Goal: Book appointment/travel/reservation

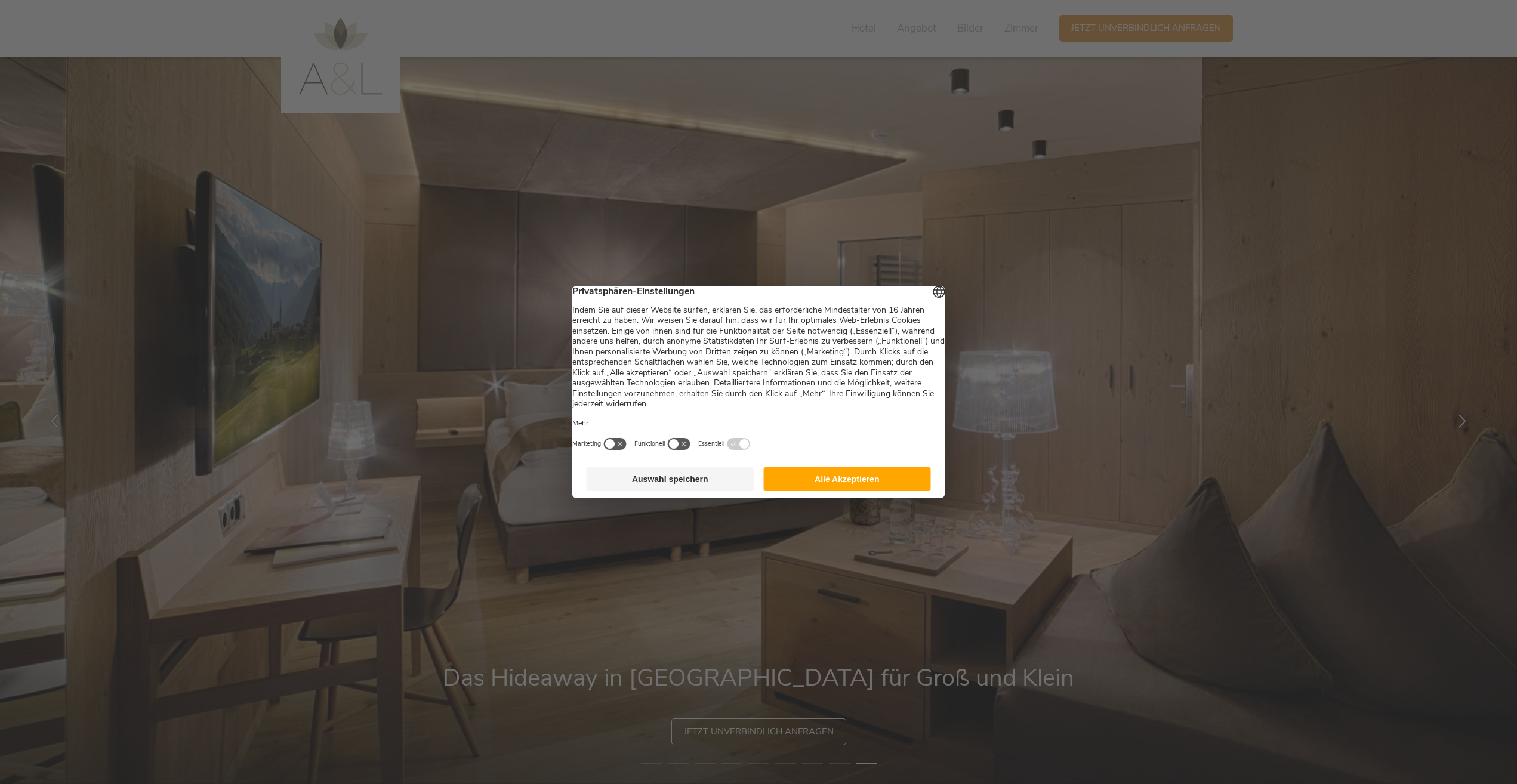
click at [818, 487] on button "Alle Akzeptieren" at bounding box center [846, 478] width 168 height 24
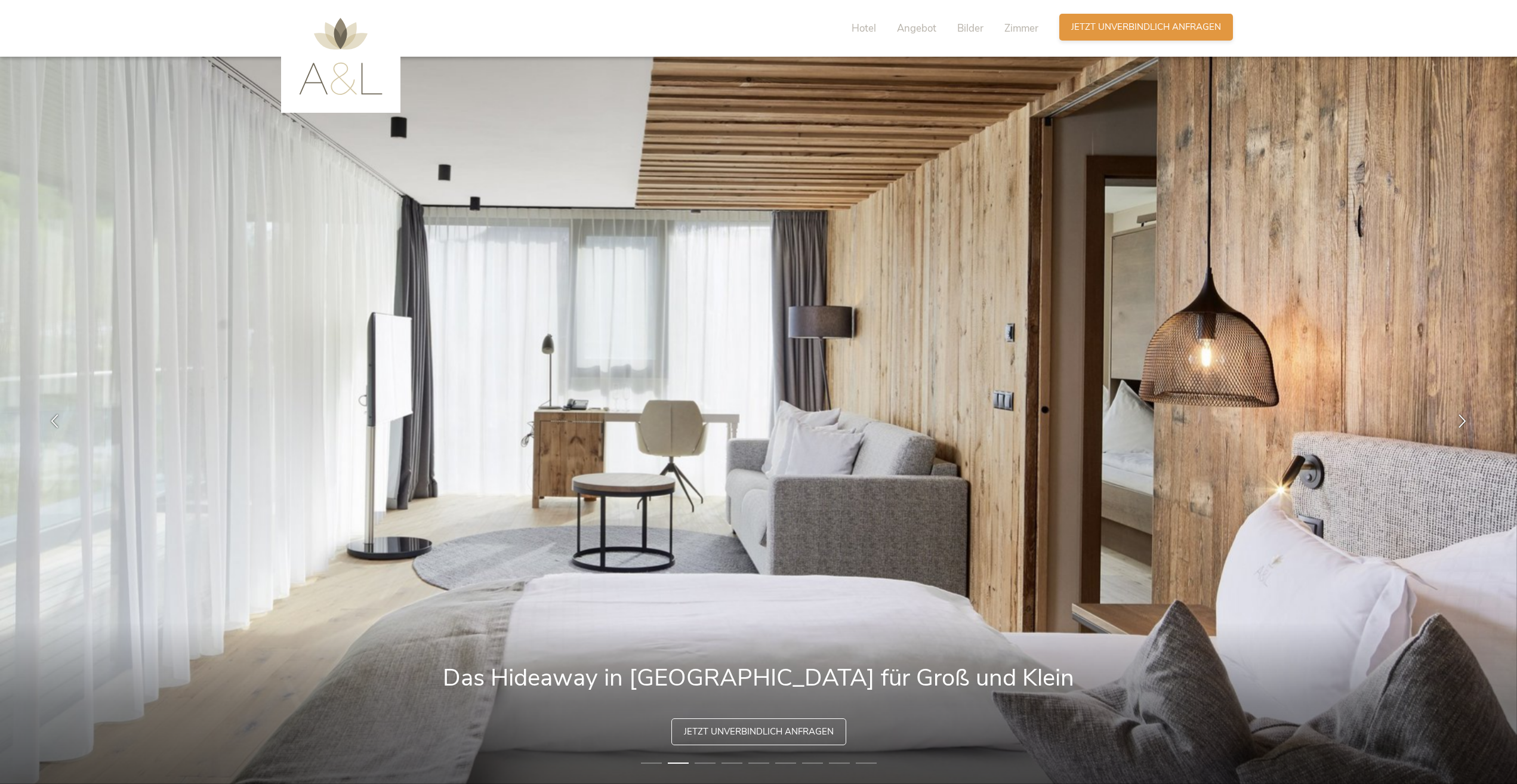
click at [1131, 28] on span "Jetzt unverbindlich anfragen" at bounding box center [1146, 27] width 149 height 13
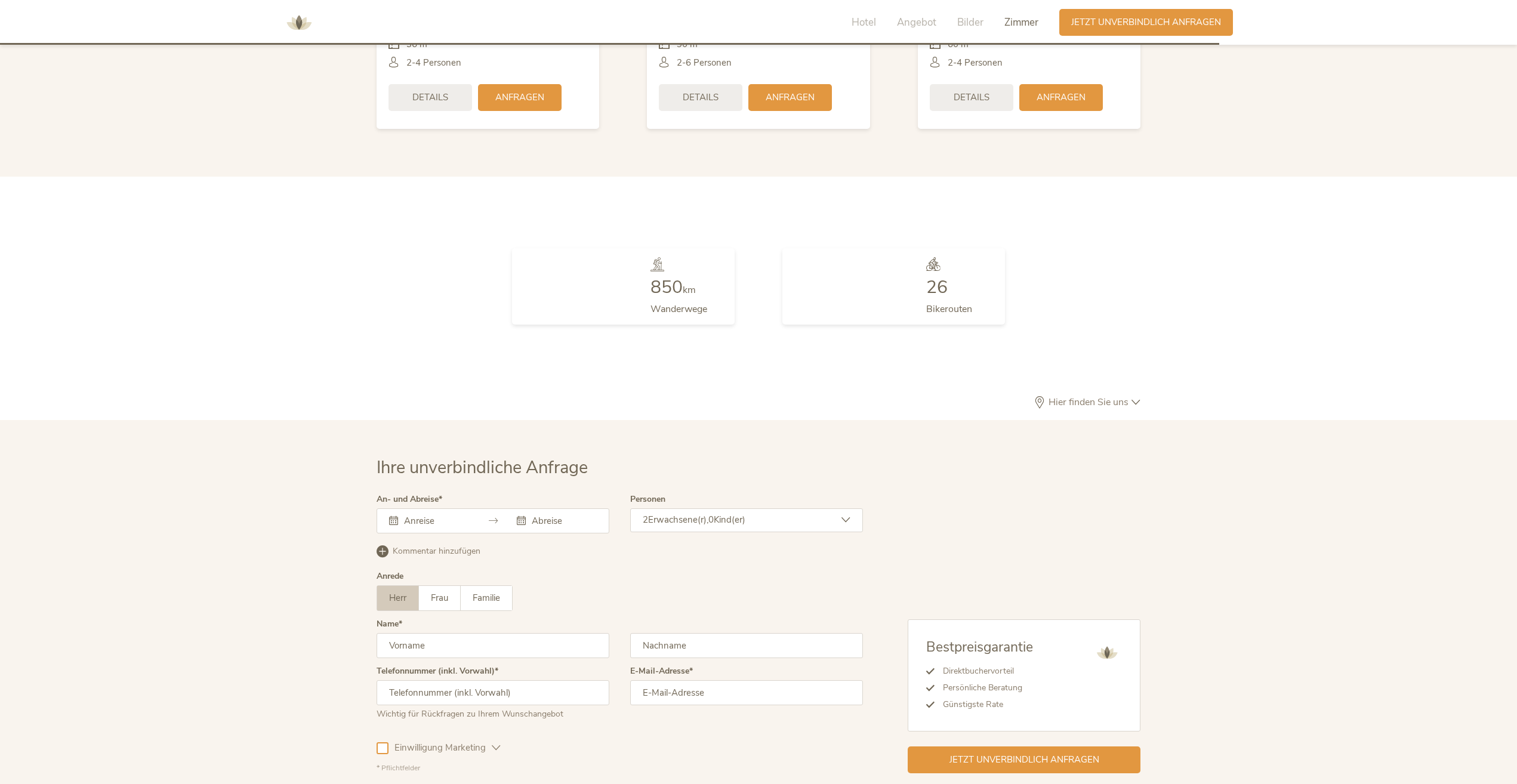
scroll to position [3477, 0]
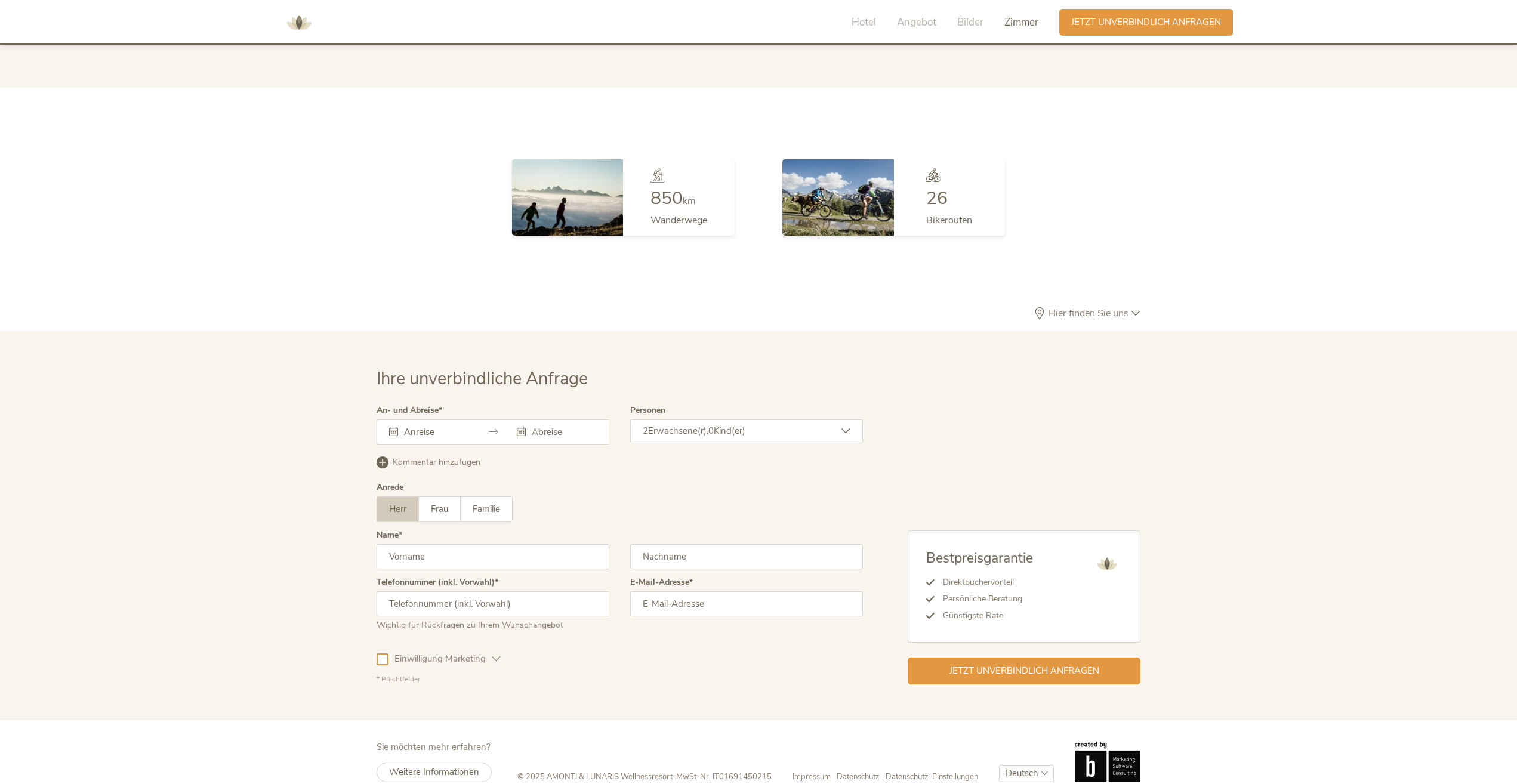
click at [455, 426] on input "text" at bounding box center [435, 432] width 68 height 12
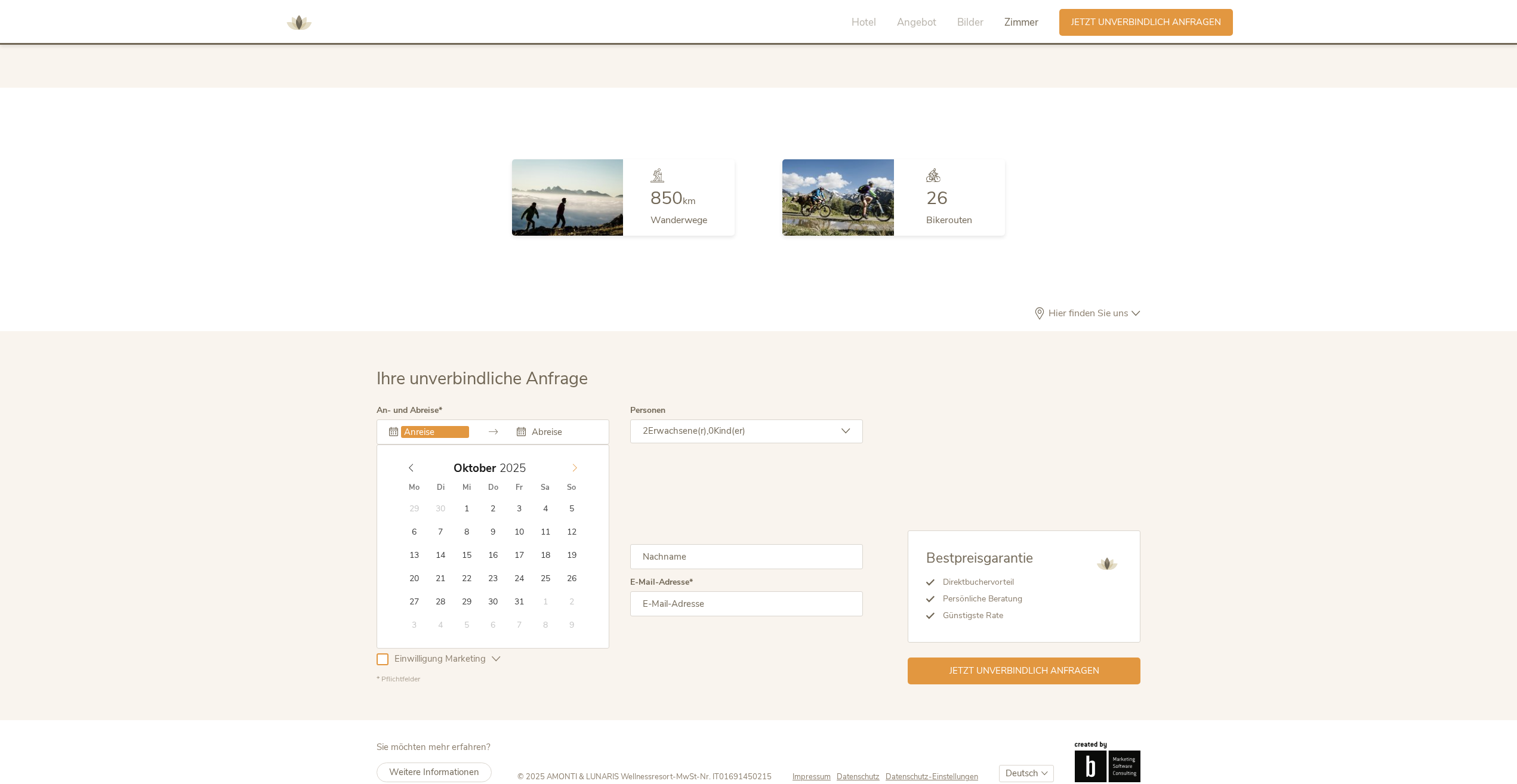
click at [571, 457] on span at bounding box center [574, 465] width 20 height 17
type input "[DATE]"
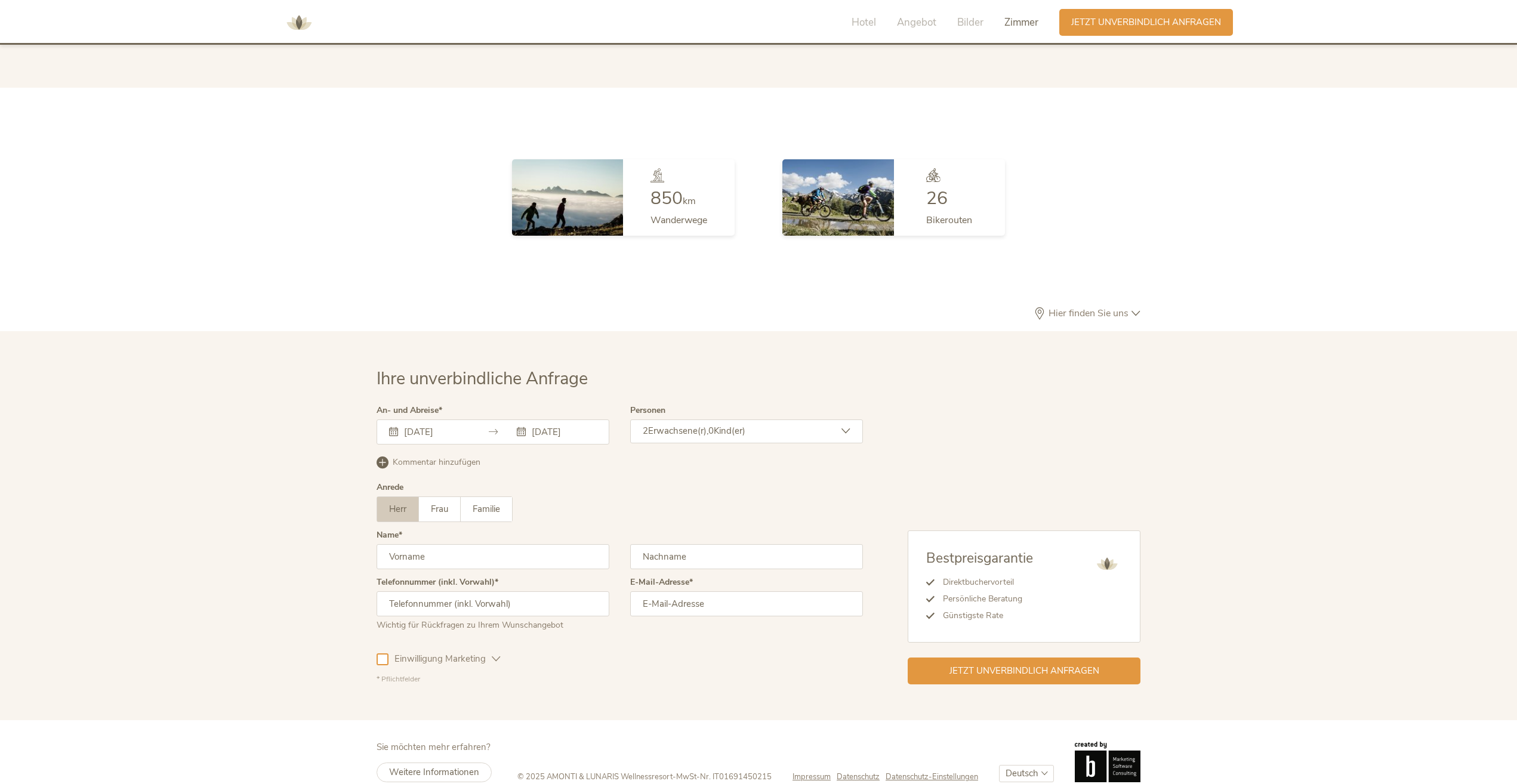
click at [687, 419] on div "2 Erwachsene(r), 0 Kind(er)" at bounding box center [747, 431] width 233 height 24
click at [836, 481] on icon at bounding box center [839, 489] width 17 height 17
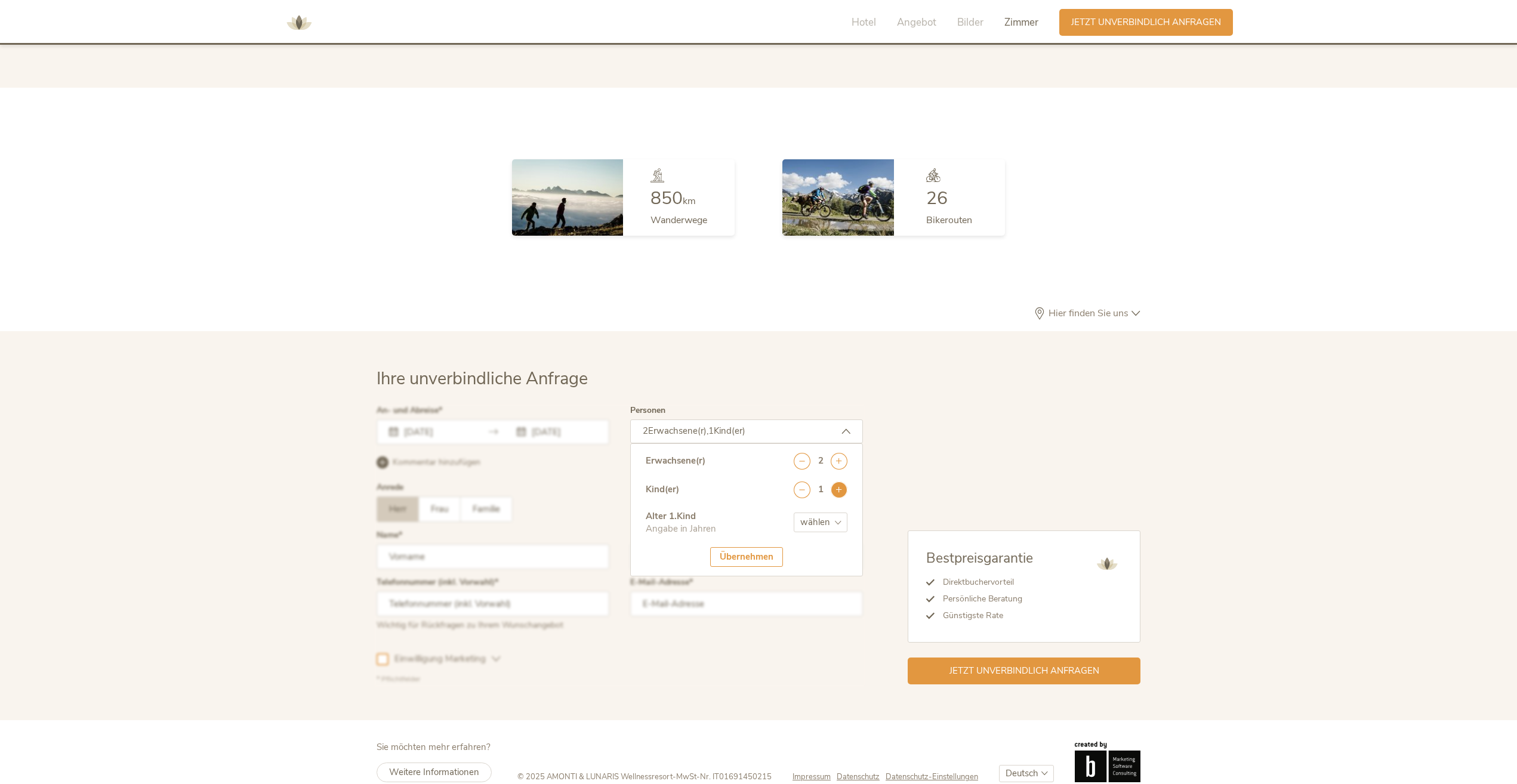
click at [836, 481] on icon at bounding box center [839, 489] width 17 height 17
click at [818, 512] on select "wählen 0 1 2 3 4 5 6 7 8 9 10 11 12 13 14 15 16 17" at bounding box center [821, 522] width 54 height 20
select select "10"
click at [794, 512] on select "wählen 0 1 2 3 4 5 6 7 8 9 10 11 12 13 14 15 16 17" at bounding box center [821, 522] width 54 height 20
click at [815, 549] on select "wählen 0 1 2 3 4 5 6 7 8 9 10 11 12 13 14 15 16 17" at bounding box center [821, 559] width 54 height 20
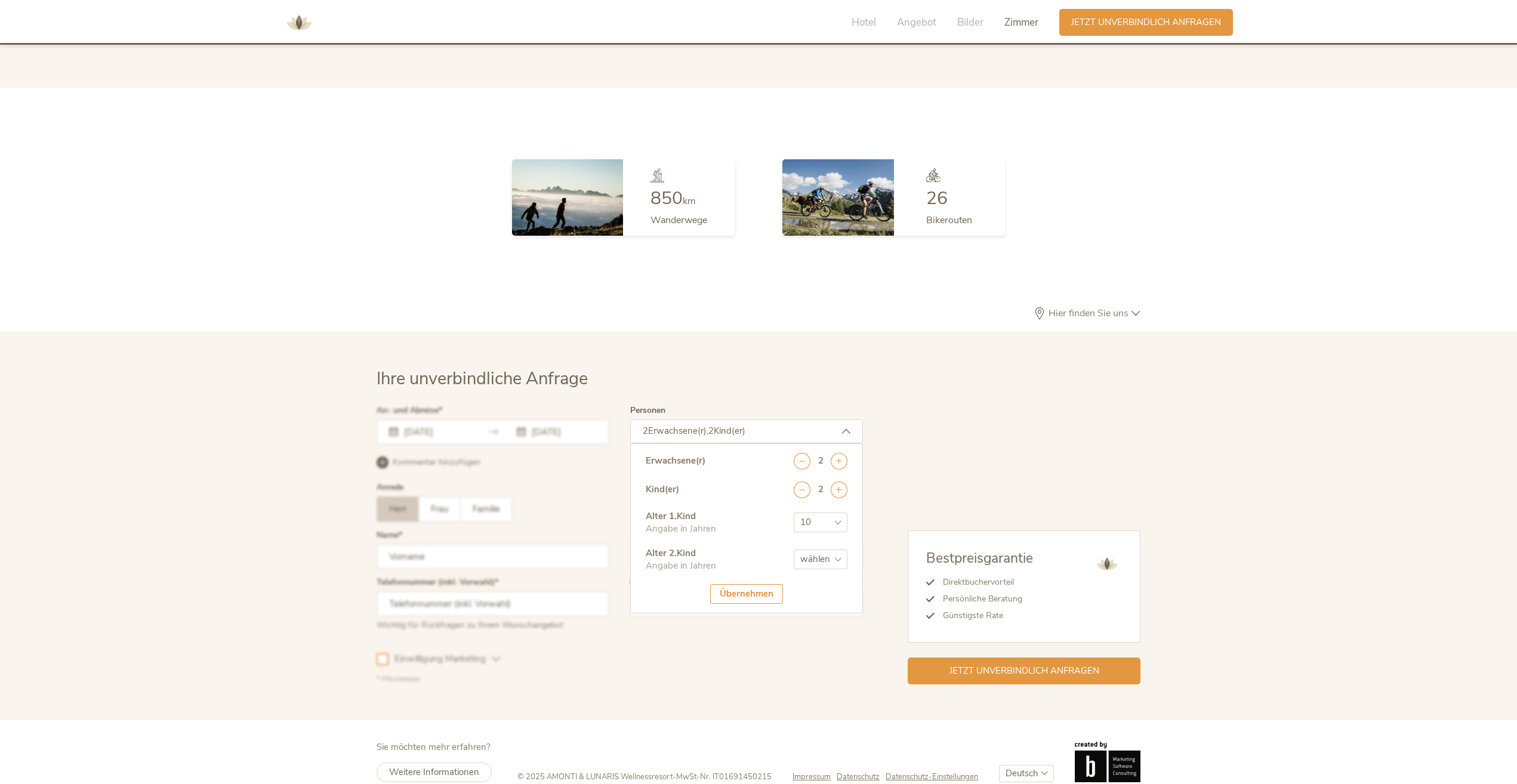
select select "7"
click at [794, 549] on select "wählen 0 1 2 3 4 5 6 7 8 9 10 11 12 13 14 15 16 17" at bounding box center [821, 559] width 54 height 20
click at [743, 584] on div "Übernehmen" at bounding box center [747, 594] width 73 height 20
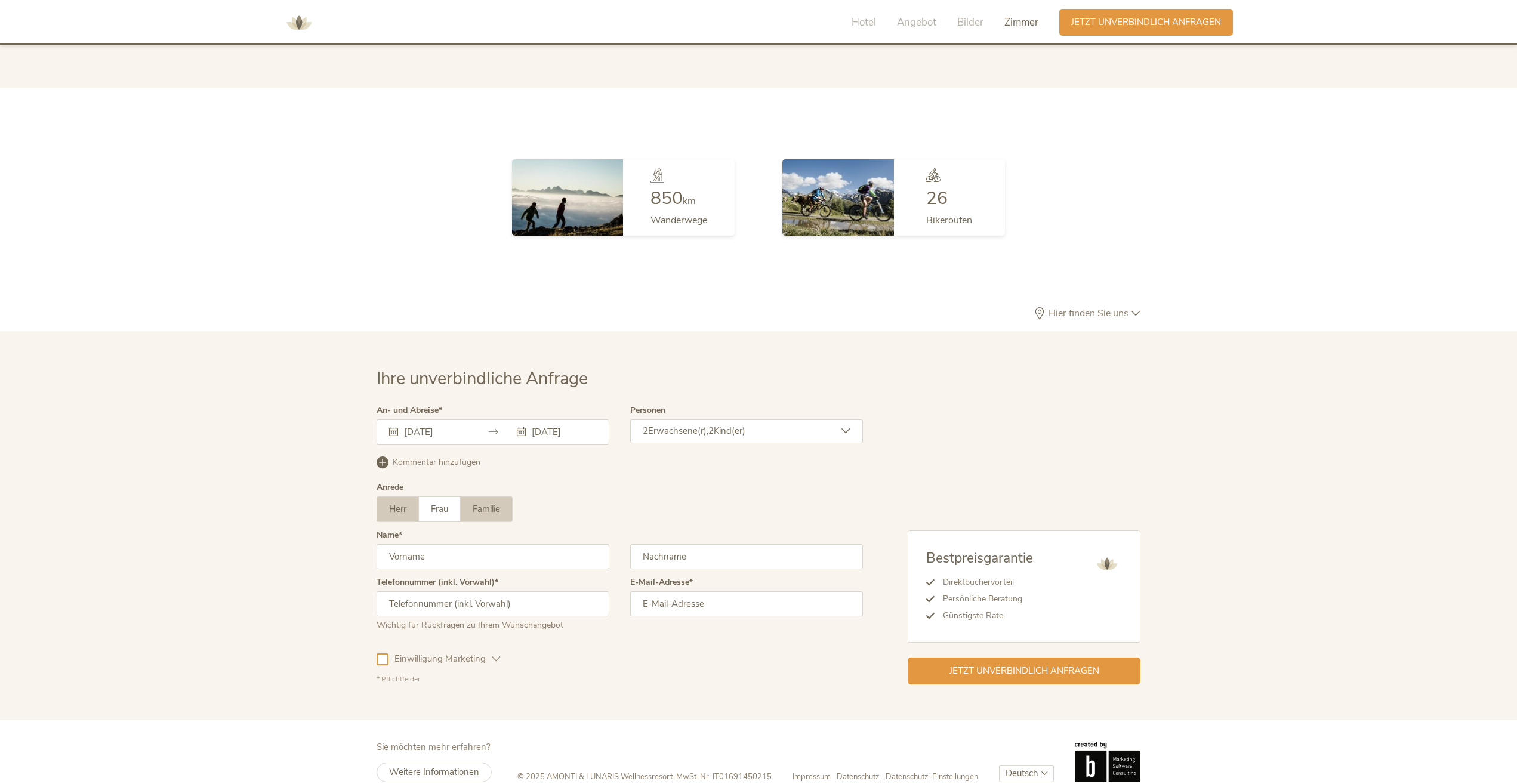
click at [508, 497] on label "Familie" at bounding box center [486, 509] width 51 height 24
click at [498, 544] on input "text" at bounding box center [493, 556] width 233 height 25
type input "[PERSON_NAME]"
type input "Nodari"
type input "[PHONE_NUMBER]"
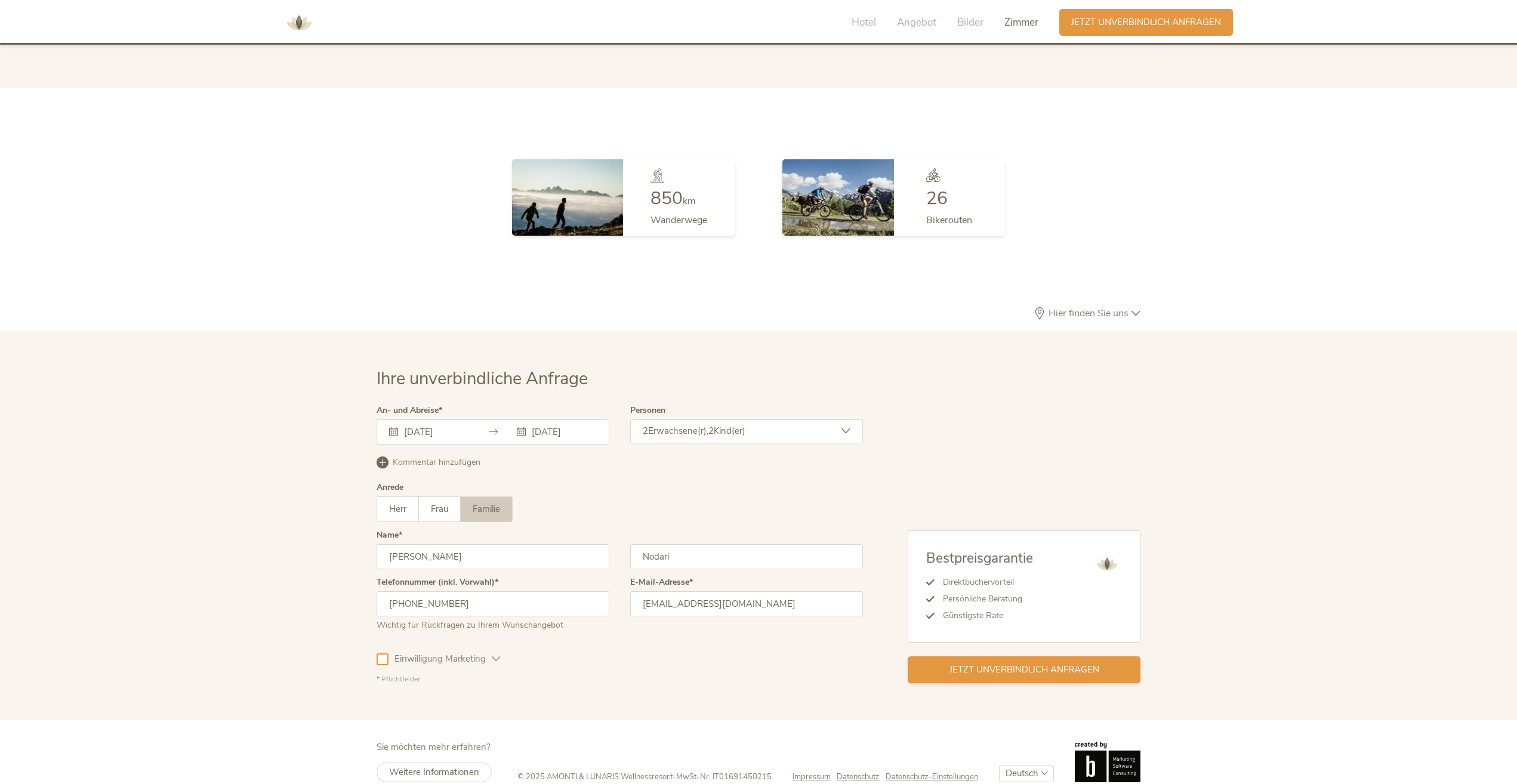
type input "[EMAIL_ADDRESS][DOMAIN_NAME]"
click at [1028, 663] on span "Jetzt unverbindlich anfragen" at bounding box center [1024, 669] width 149 height 13
